Goal: Navigation & Orientation: Understand site structure

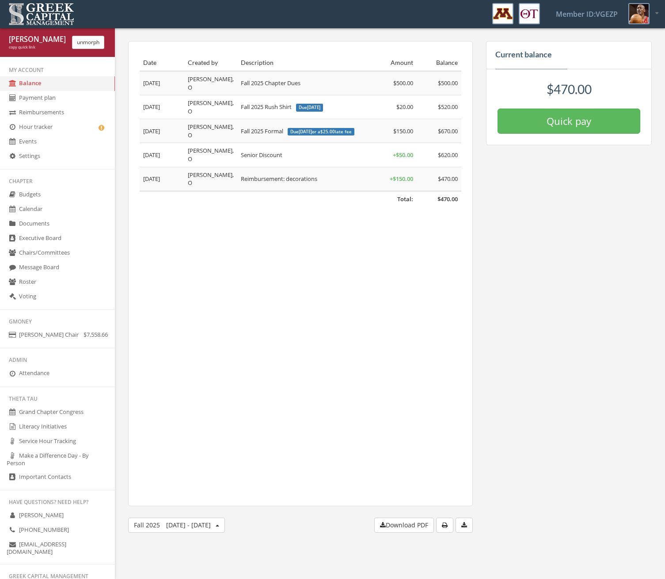
click at [56, 264] on link "Message Board" at bounding box center [57, 268] width 115 height 15
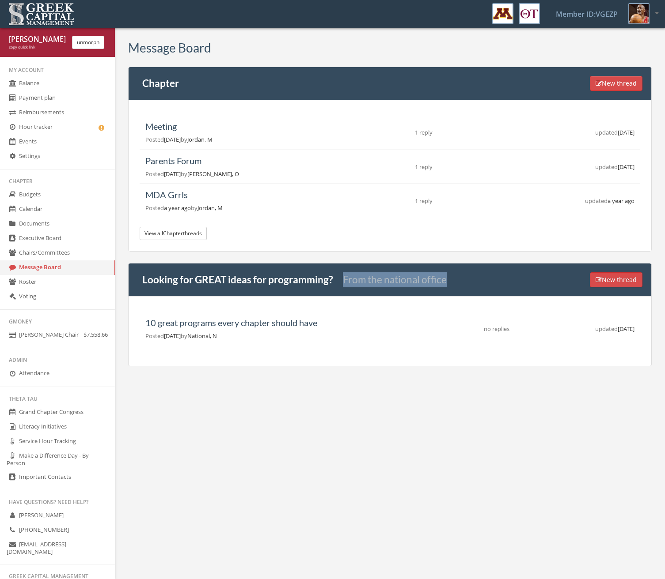
drag, startPoint x: 340, startPoint y: 277, endPoint x: 451, endPoint y: 276, distance: 110.4
click at [446, 276] on div "Looking for GREAT ideas for programming? From the national office New thread" at bounding box center [389, 280] width 523 height 34
click at [40, 194] on link "Budgets" at bounding box center [57, 195] width 115 height 15
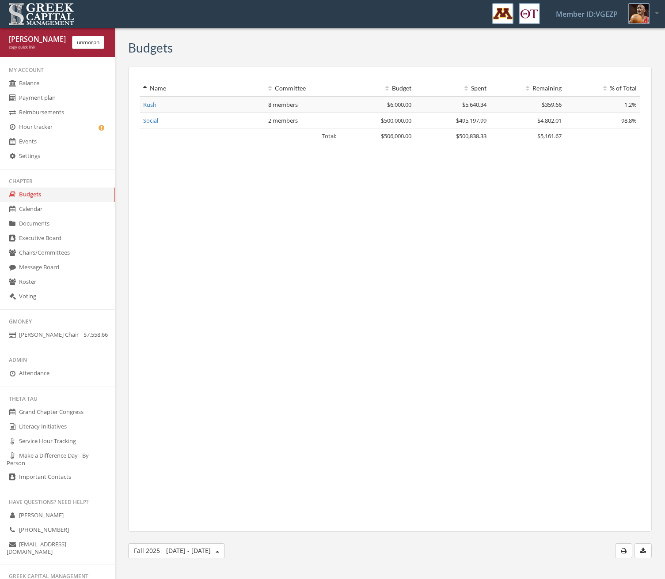
click at [39, 209] on link "Calendar" at bounding box center [57, 209] width 115 height 15
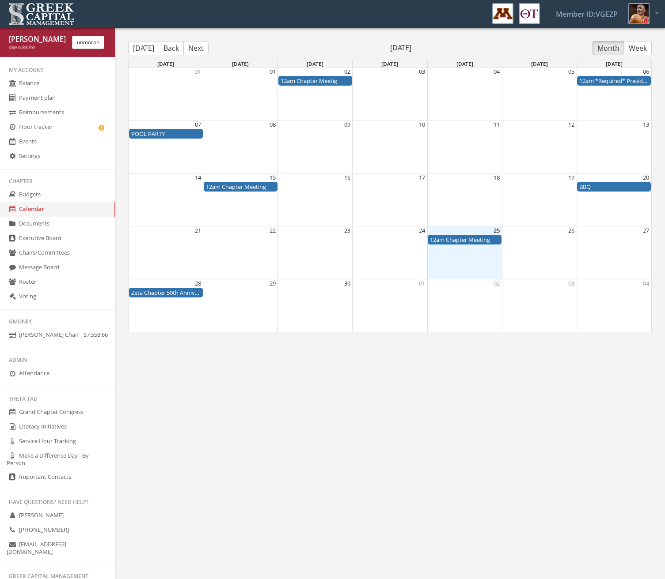
click at [39, 227] on link "Documents" at bounding box center [57, 224] width 115 height 15
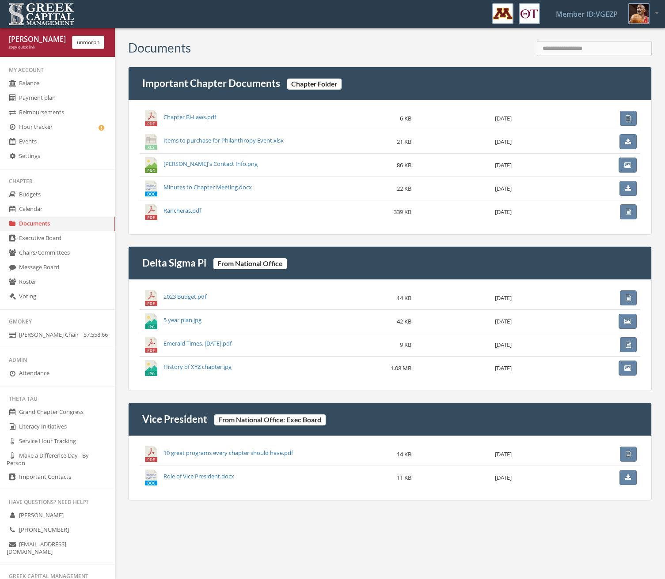
click at [91, 41] on button "unmorph" at bounding box center [88, 42] width 32 height 13
